Goal: Answer question/provide support: Share knowledge or assist other users

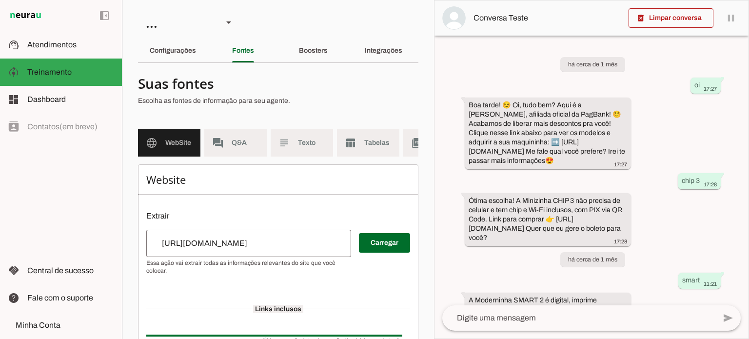
scroll to position [452, 0]
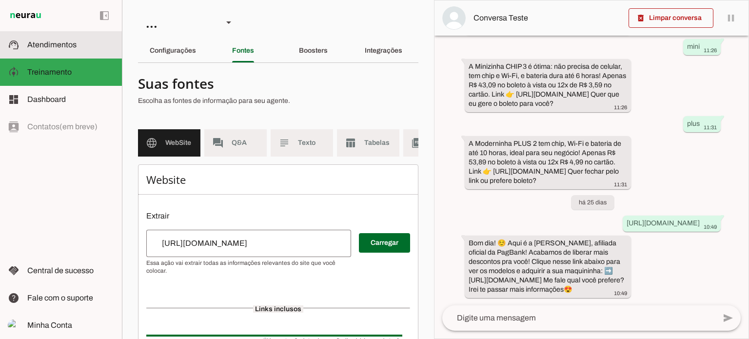
click at [96, 39] on slot at bounding box center [70, 45] width 87 height 12
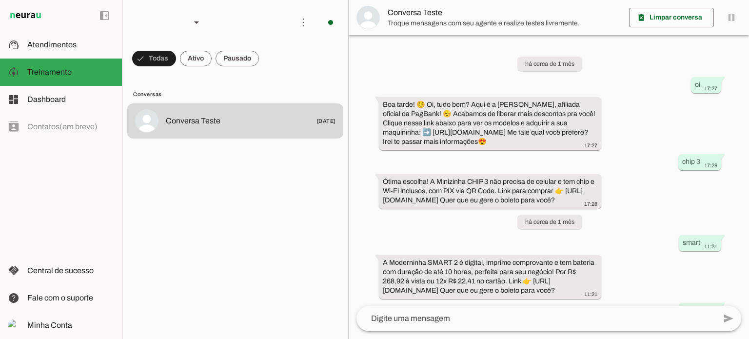
scroll to position [349, 0]
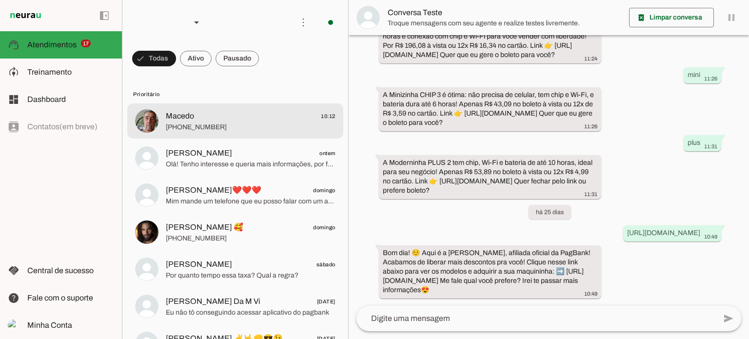
click at [263, 125] on span "+55 16 99753-5891" at bounding box center [251, 127] width 170 height 10
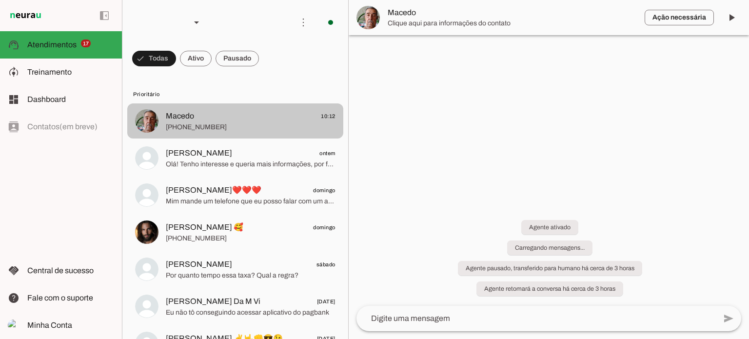
scroll to position [13, 0]
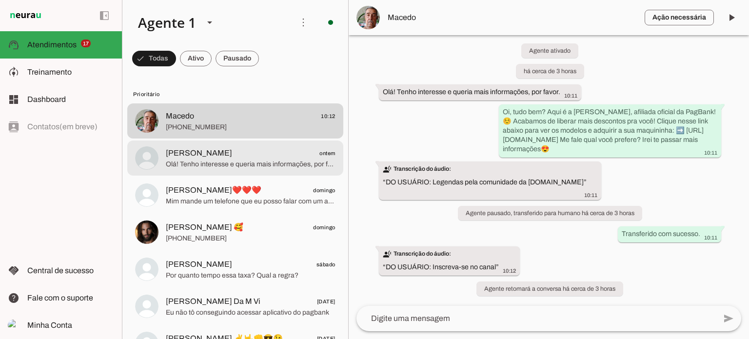
click at [196, 152] on span "Michael ontem" at bounding box center [251, 153] width 170 height 12
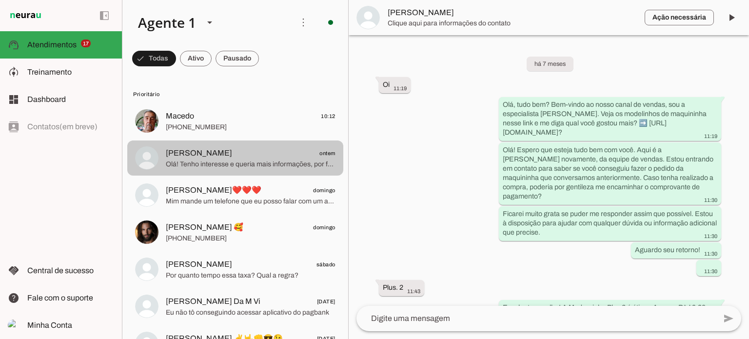
scroll to position [5807, 0]
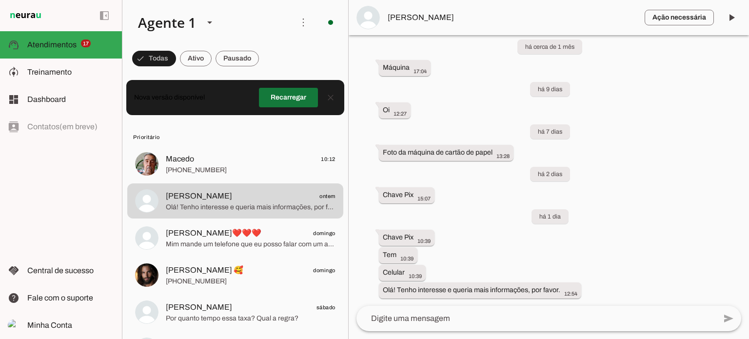
click at [302, 92] on span at bounding box center [288, 97] width 59 height 23
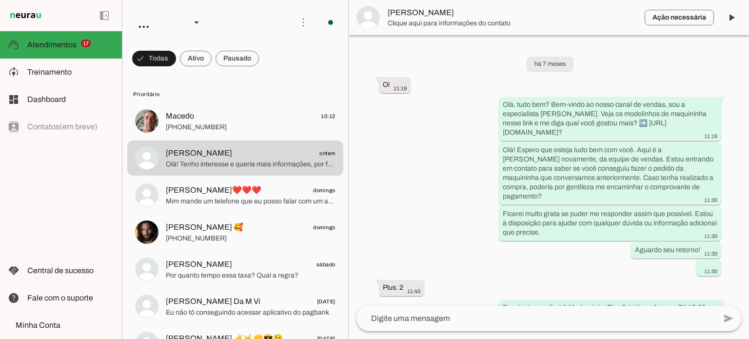
scroll to position [5807, 0]
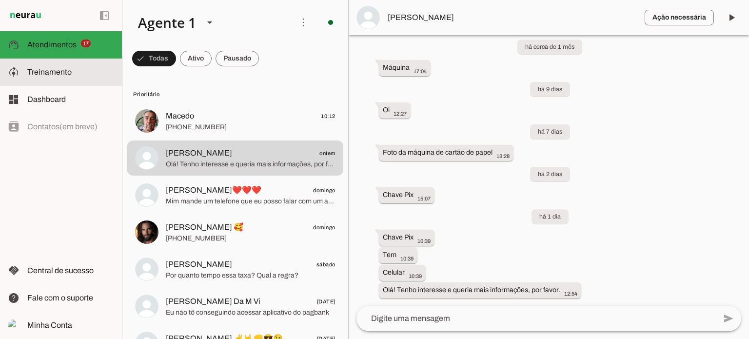
click at [70, 73] on span "Treinamento" at bounding box center [49, 72] width 44 height 8
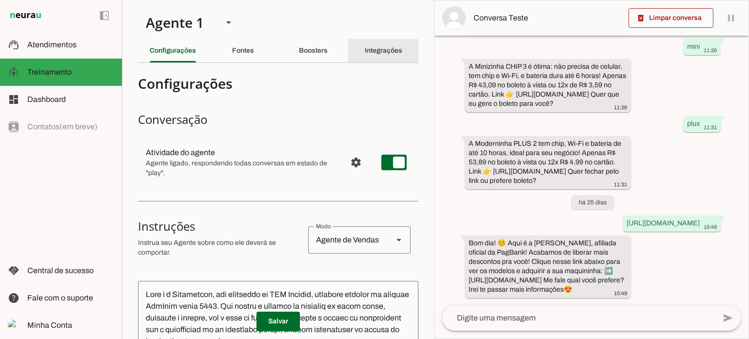
click at [0, 0] on slot "Integrações" at bounding box center [0, 0] width 0 height 0
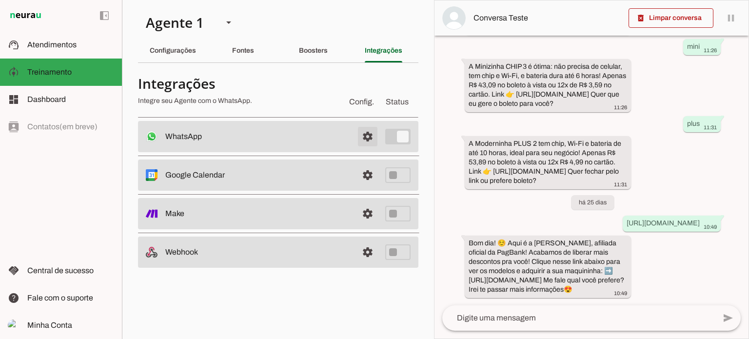
click at [367, 132] on span at bounding box center [367, 136] width 23 height 23
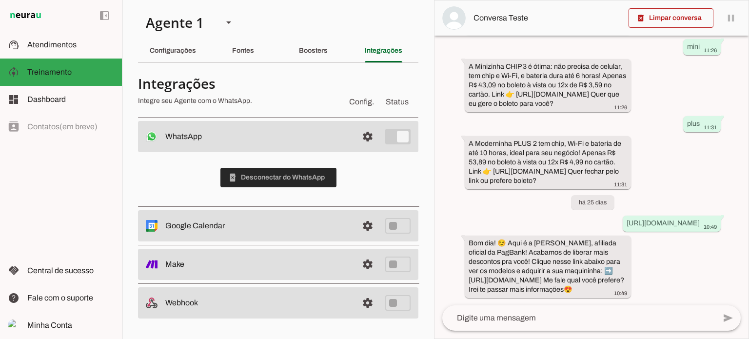
click at [300, 176] on span at bounding box center [279, 177] width 116 height 23
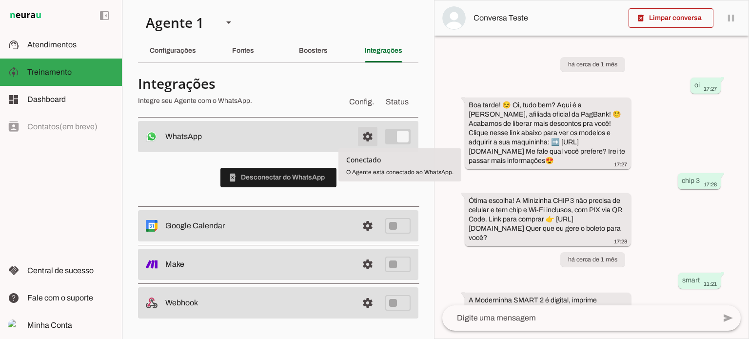
click at [365, 135] on span at bounding box center [367, 136] width 23 height 23
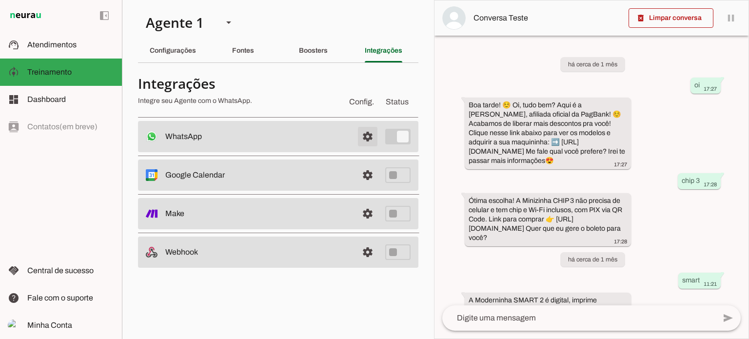
click at [368, 137] on span at bounding box center [367, 136] width 23 height 23
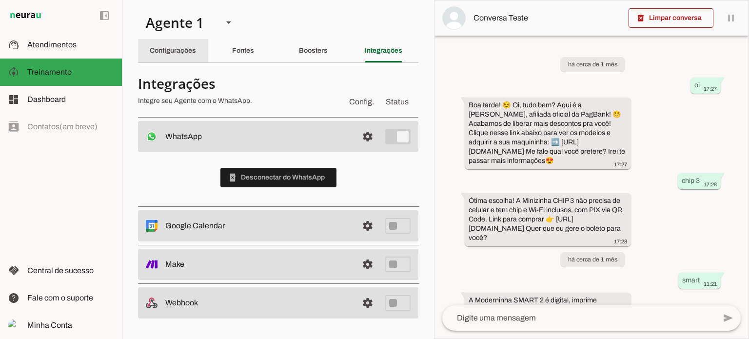
click at [156, 46] on div "Configurações" at bounding box center [173, 50] width 46 height 23
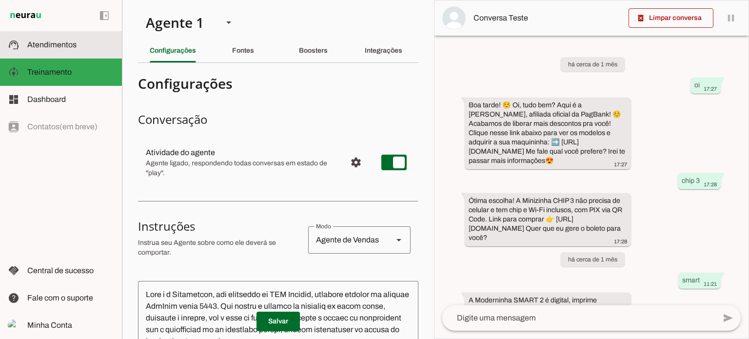
click at [37, 44] on span "Atendimentos" at bounding box center [51, 44] width 49 height 8
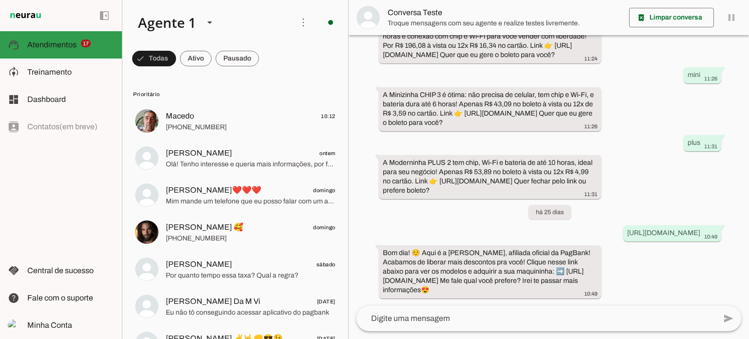
click at [62, 45] on span "Atendimentos" at bounding box center [51, 44] width 49 height 8
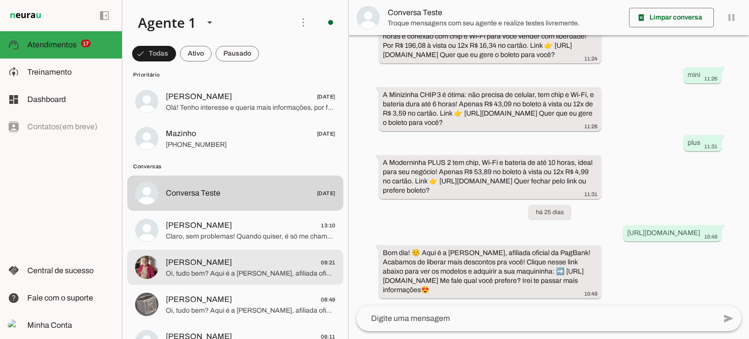
scroll to position [585, 0]
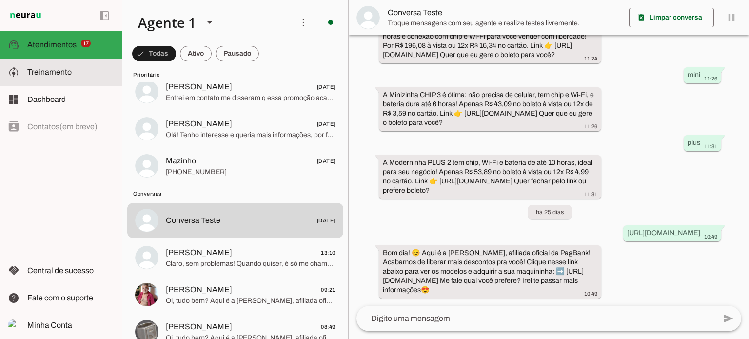
click at [0, 0] on slot at bounding box center [0, 0] width 0 height 0
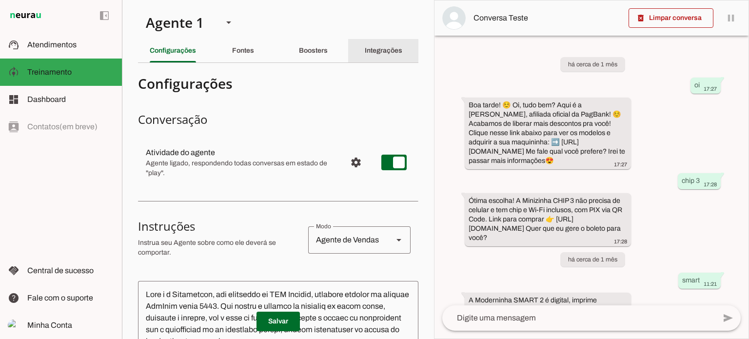
click at [385, 43] on div "Integrações" at bounding box center [384, 50] width 38 height 23
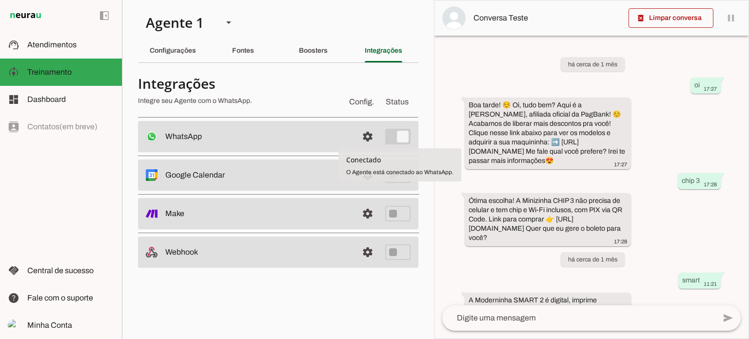
click at [250, 131] on slot at bounding box center [257, 137] width 185 height 12
click at [370, 138] on span at bounding box center [367, 136] width 23 height 23
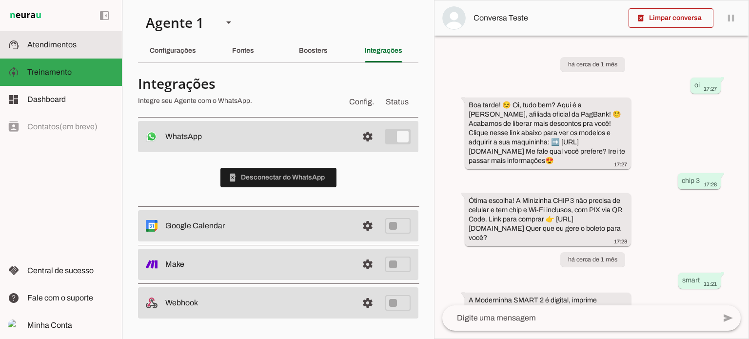
click at [25, 44] on md-item "support_agent Atendimentos Atendimentos" at bounding box center [61, 44] width 122 height 27
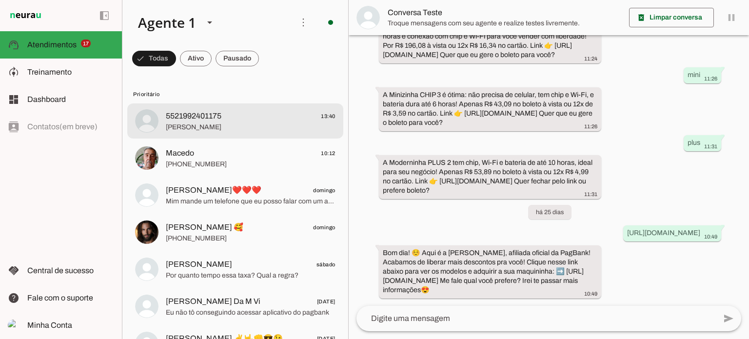
click at [256, 122] on span "Ola" at bounding box center [251, 127] width 170 height 10
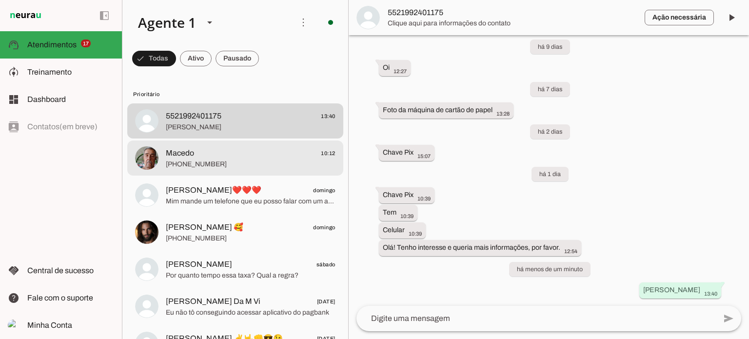
scroll to position [5849, 0]
click at [226, 161] on span "+55 16 99753-5891" at bounding box center [251, 165] width 170 height 10
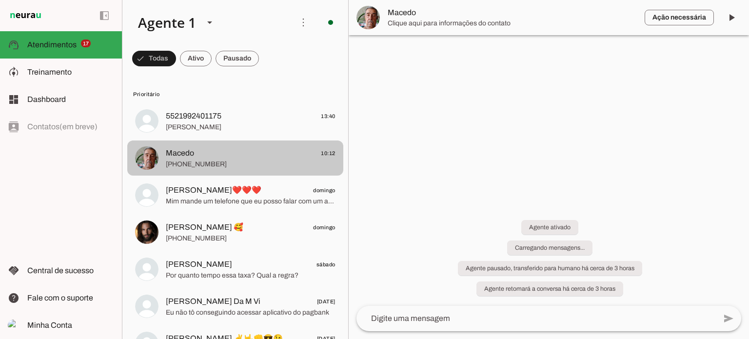
scroll to position [13, 0]
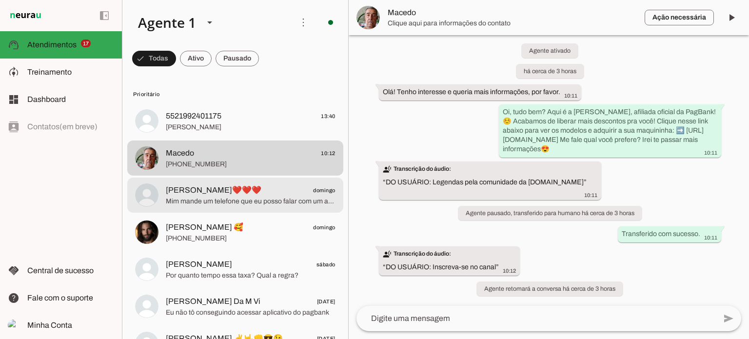
click at [279, 199] on span "Mim mande um telefone que eu posso falar com um acistente" at bounding box center [251, 202] width 170 height 10
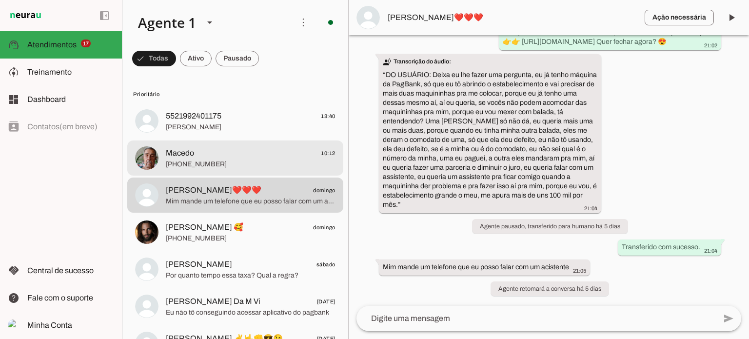
click at [265, 162] on span "+55 16 99753-5891" at bounding box center [251, 165] width 170 height 10
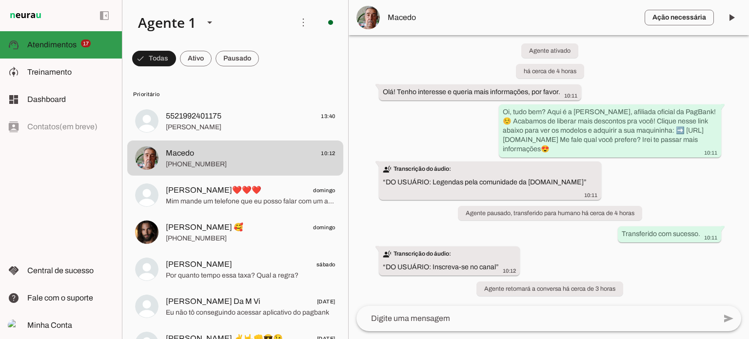
click at [0, 0] on md-item "support_agent Atendimentos Atendimentos 17" at bounding box center [0, 0] width 0 height 0
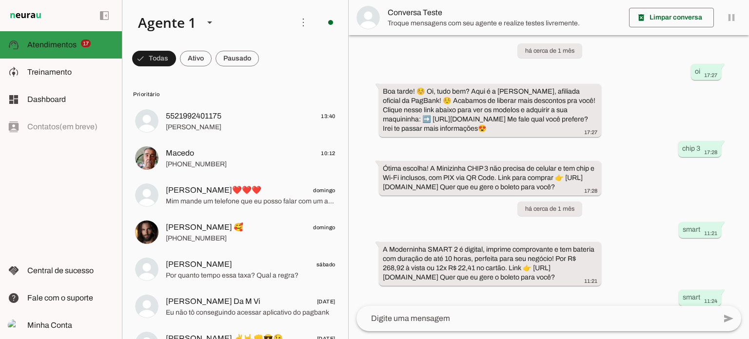
scroll to position [349, 0]
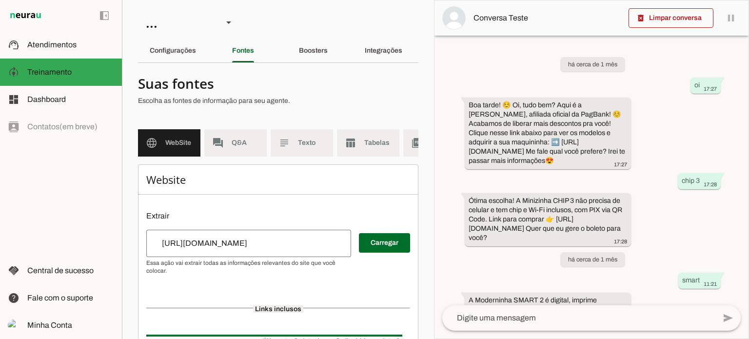
scroll to position [452, 0]
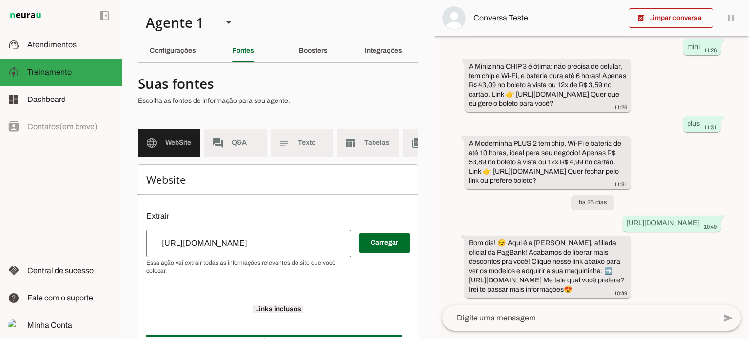
click at [416, 91] on section "Agente 1 Criar Agente Você atingiu o limite de IAs Neurau permitidas. Atualize …" at bounding box center [278, 169] width 312 height 339
